Goal: Navigation & Orientation: Find specific page/section

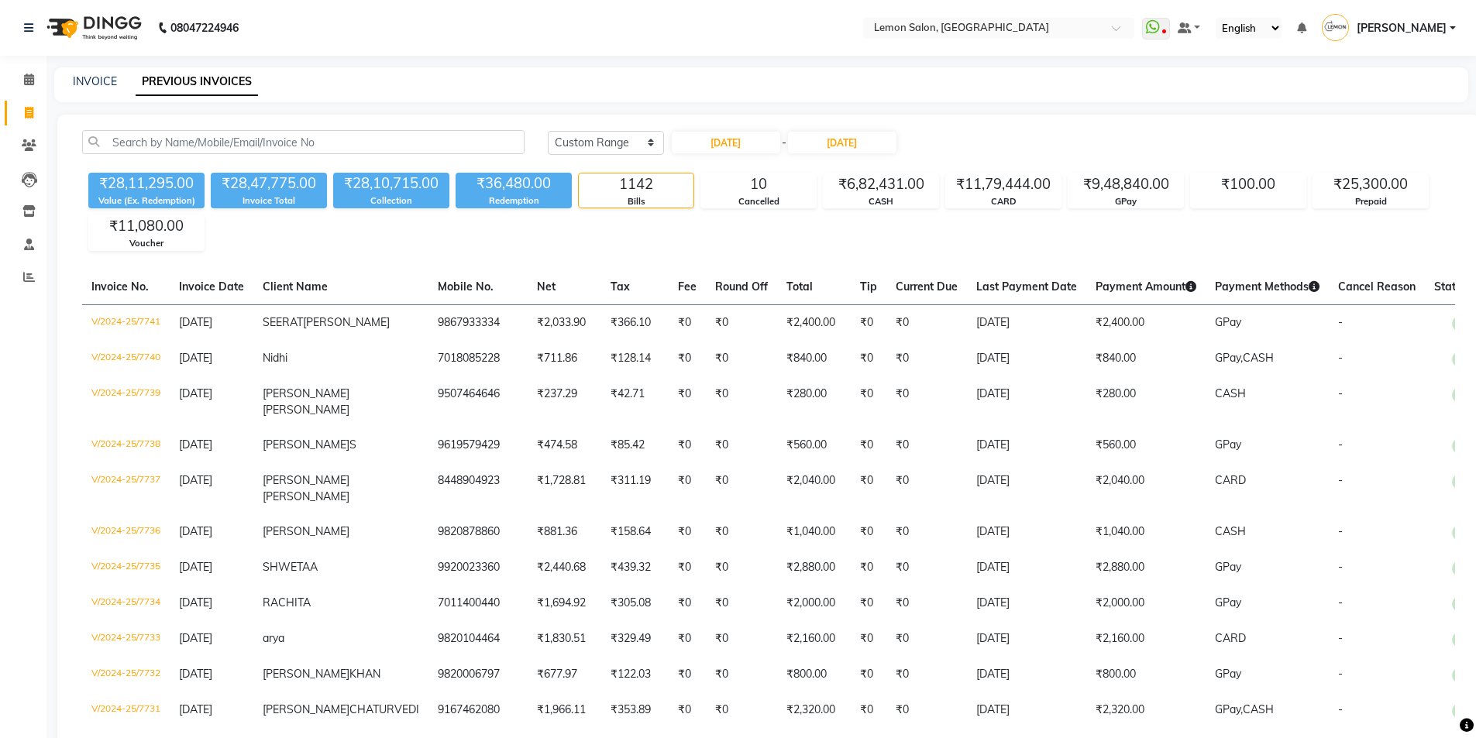
select select "range"
type input "31-10-2024"
click at [22, 81] on span at bounding box center [28, 80] width 27 height 18
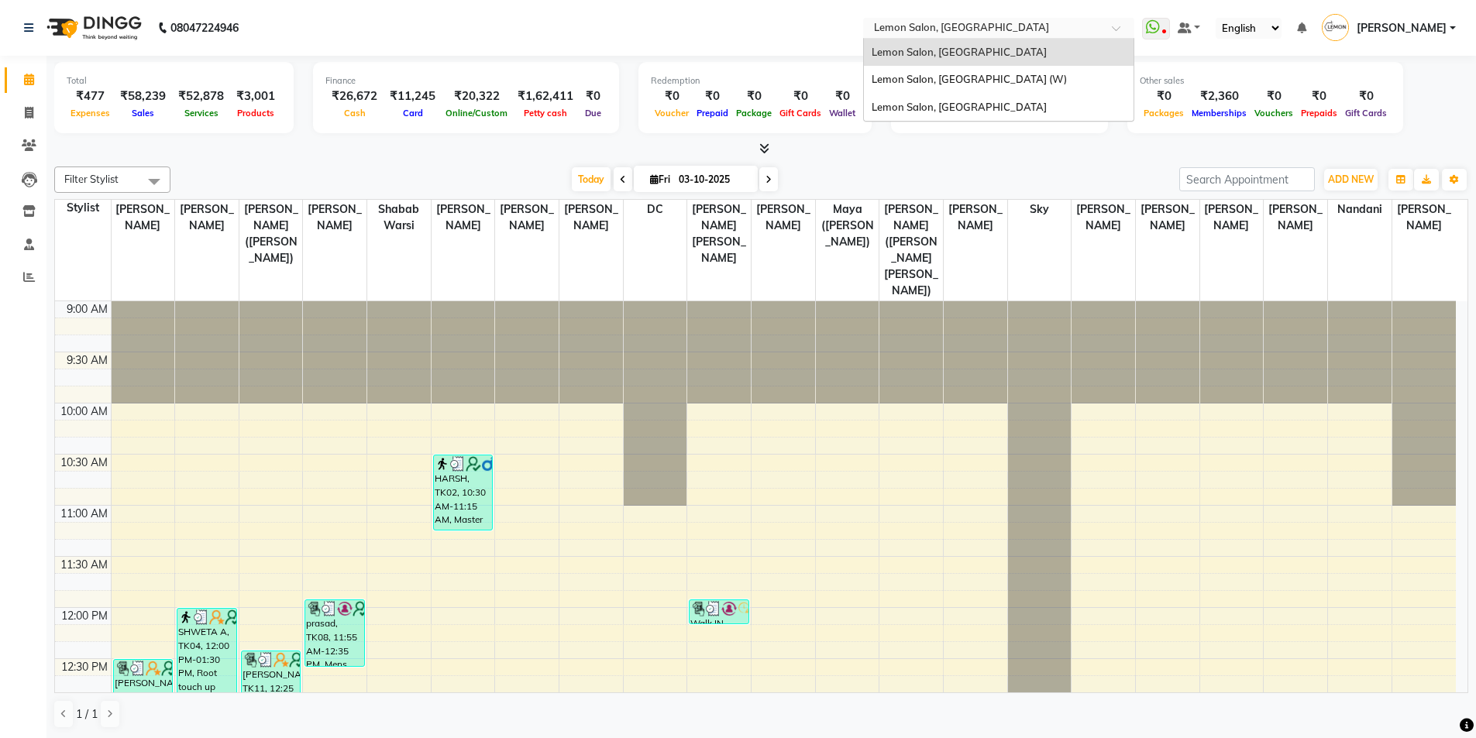
click at [979, 29] on input "text" at bounding box center [983, 29] width 225 height 15
click at [983, 72] on div "Lemon Salon, Goregaon (W)" at bounding box center [999, 80] width 270 height 28
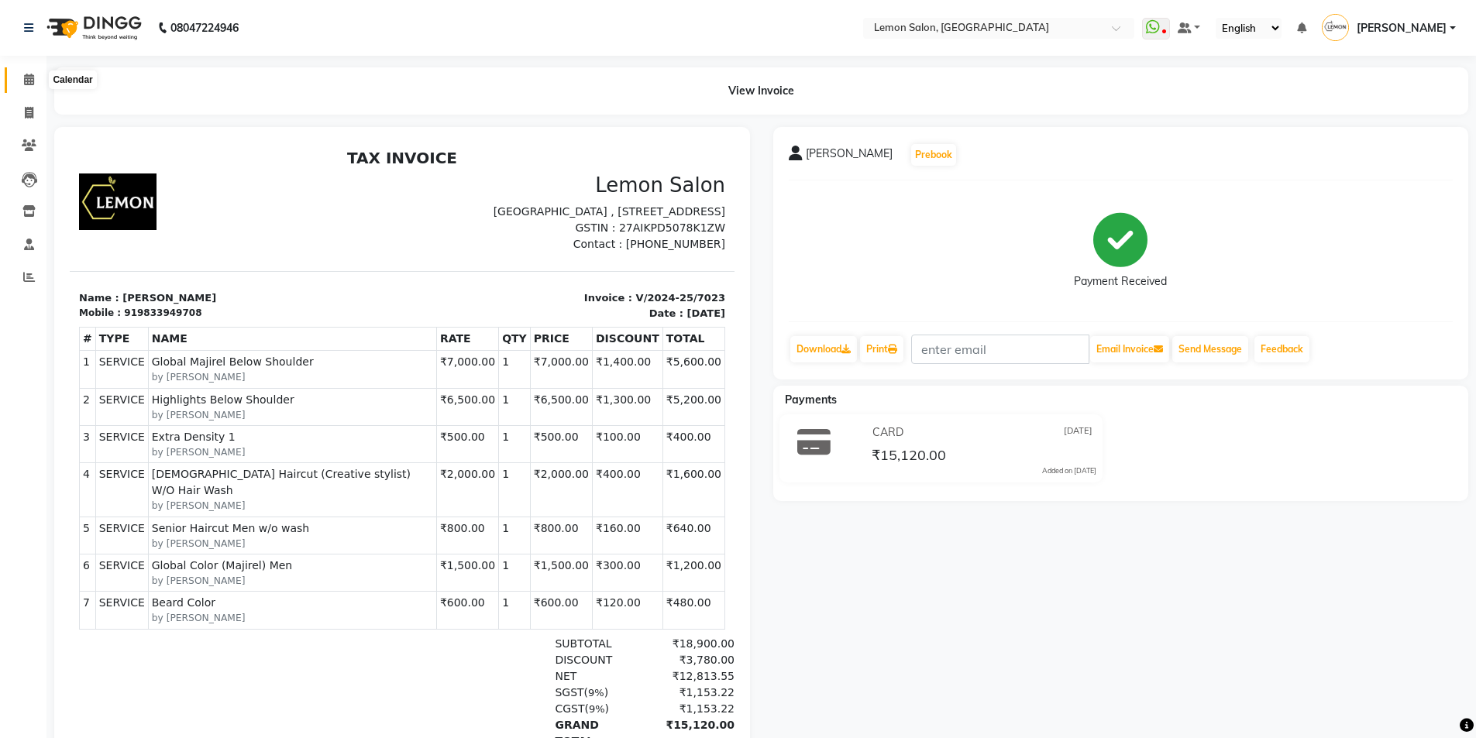
click at [33, 75] on icon at bounding box center [29, 80] width 10 height 12
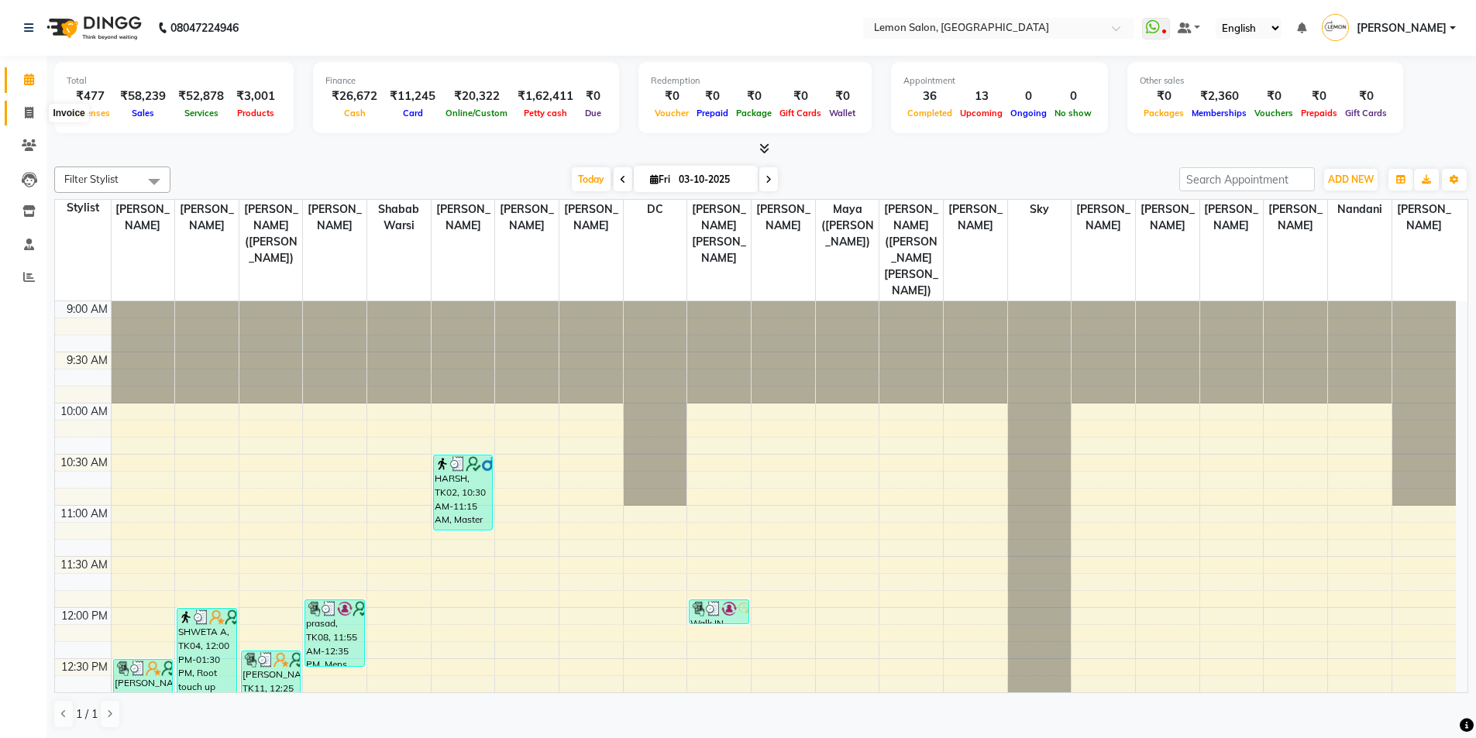
click at [23, 111] on span at bounding box center [28, 114] width 27 height 18
select select "service"
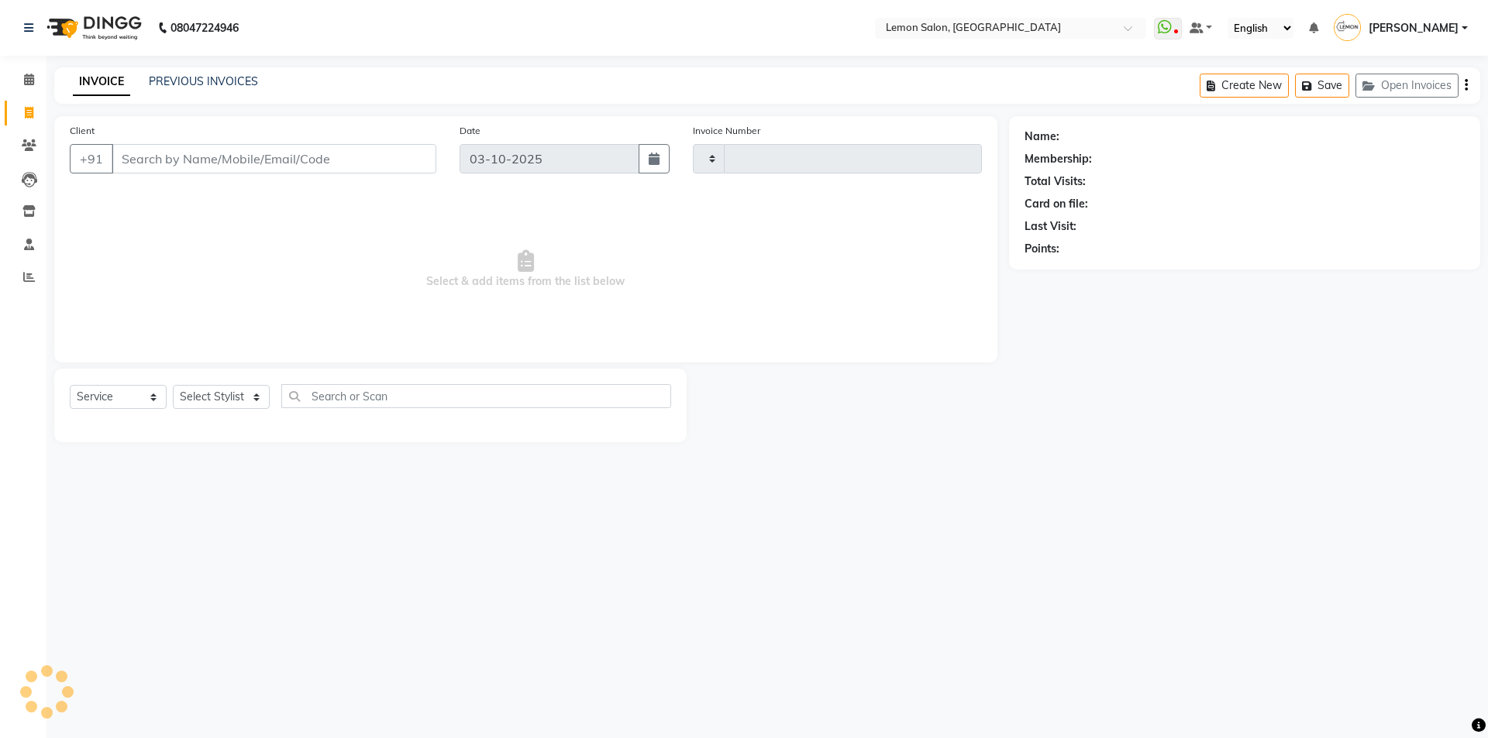
type input "6731"
select select "566"
click at [229, 83] on link "PREVIOUS INVOICES" at bounding box center [203, 81] width 109 height 14
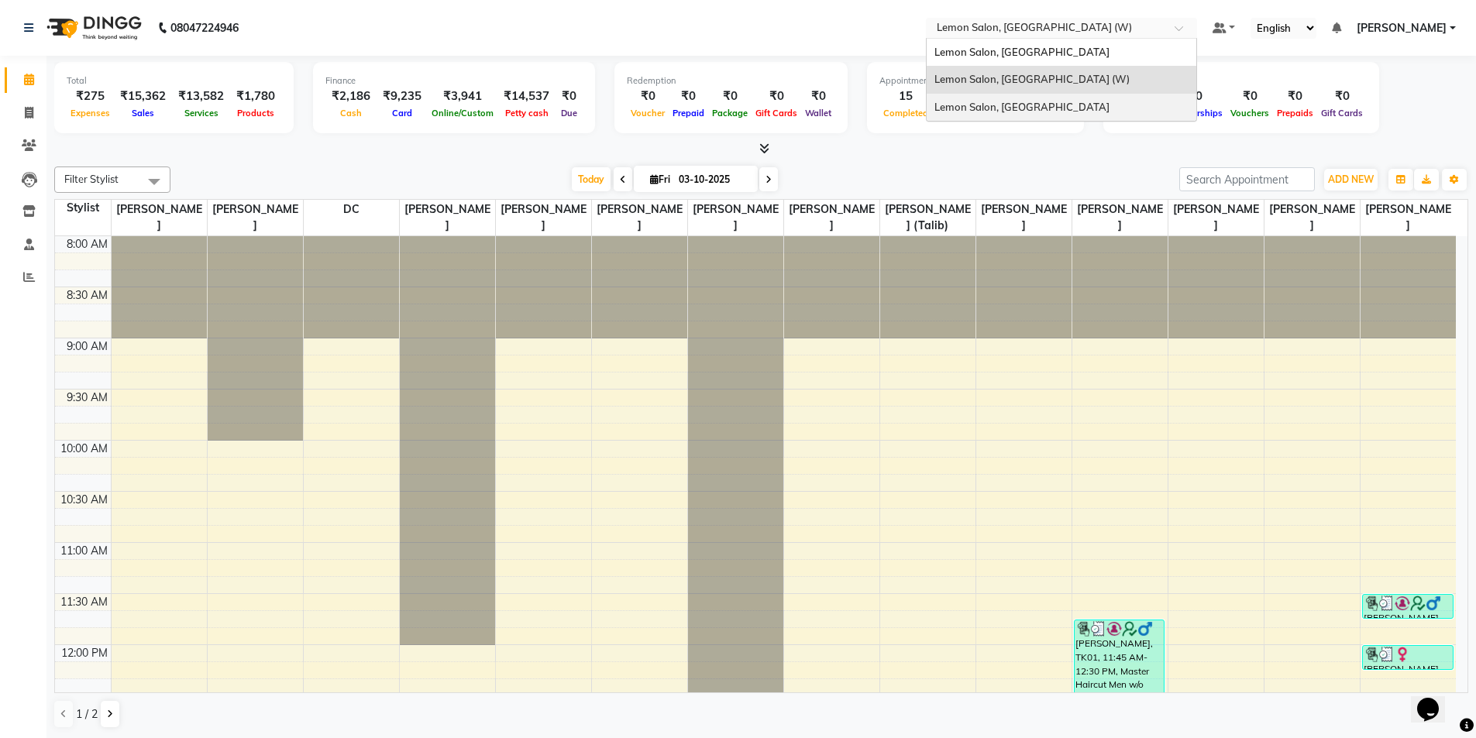
click at [1031, 105] on span "Lemon Salon, [GEOGRAPHIC_DATA]" at bounding box center [1021, 107] width 175 height 12
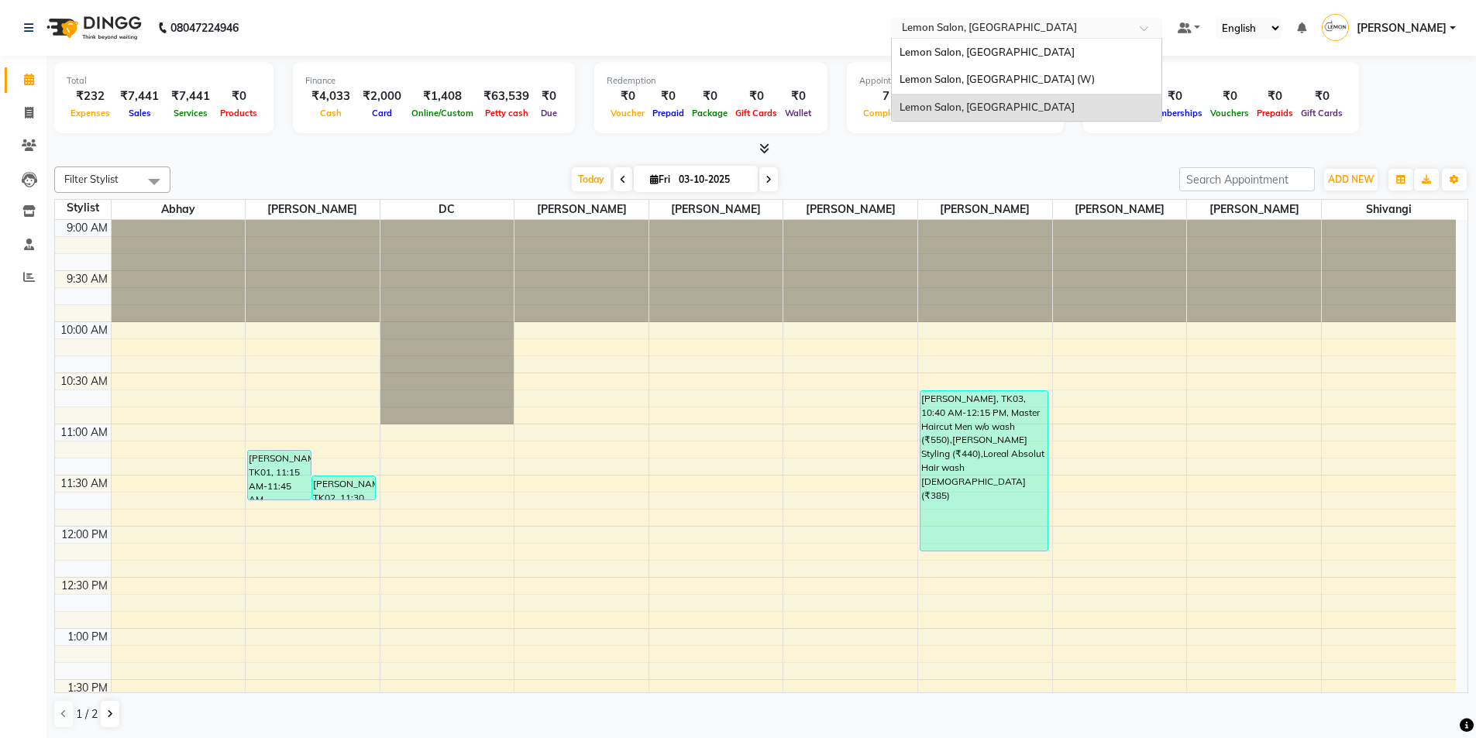
click at [1056, 26] on input "text" at bounding box center [1011, 29] width 225 height 15
click at [1043, 46] on div "Lemon Salon, [GEOGRAPHIC_DATA]" at bounding box center [1027, 53] width 270 height 28
